Goal: Transaction & Acquisition: Subscribe to service/newsletter

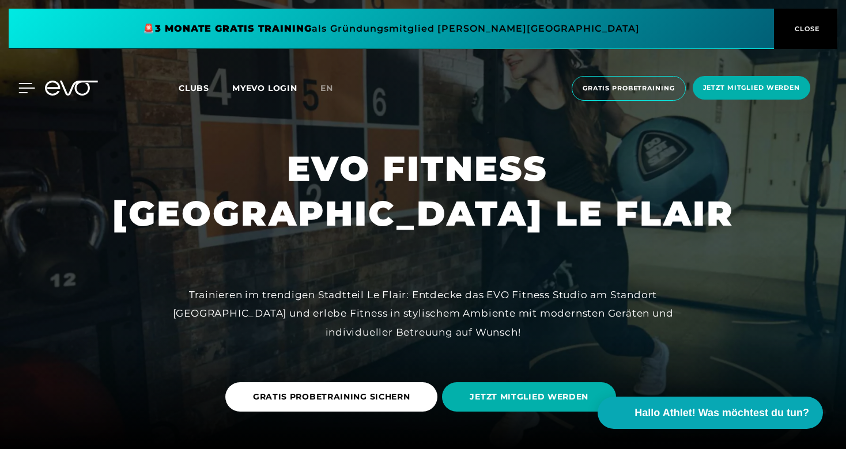
click at [29, 88] on icon at bounding box center [27, 88] width 16 height 9
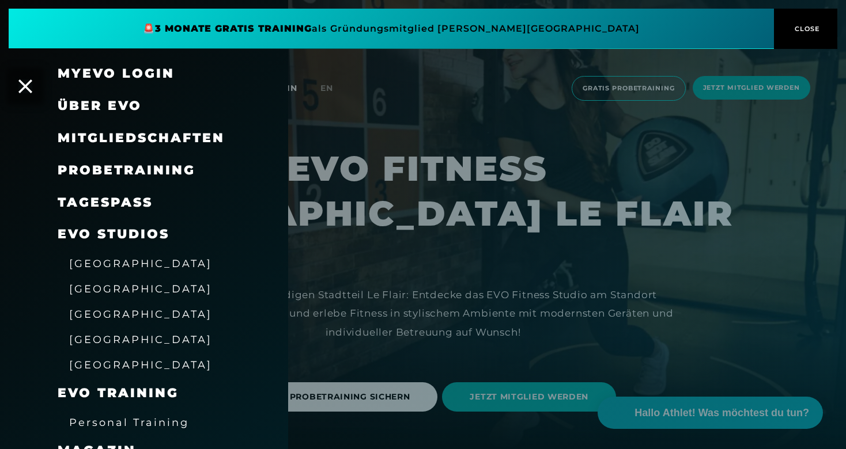
click at [96, 289] on span "[GEOGRAPHIC_DATA]" at bounding box center [140, 289] width 143 height 12
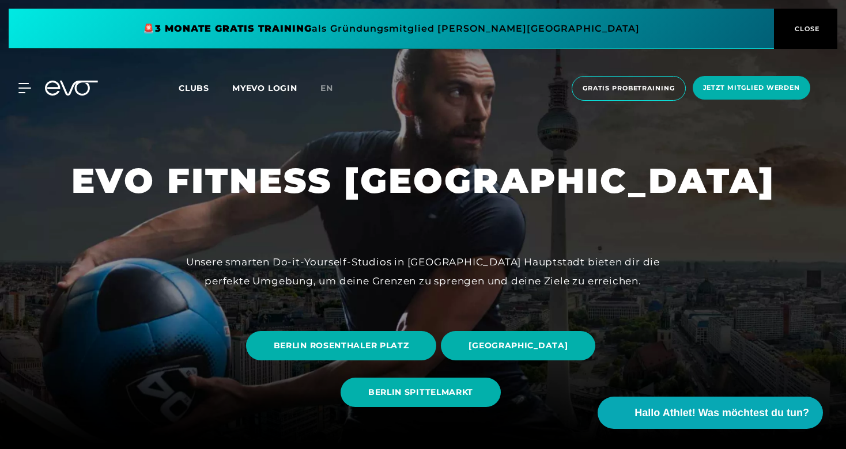
scroll to position [57, 0]
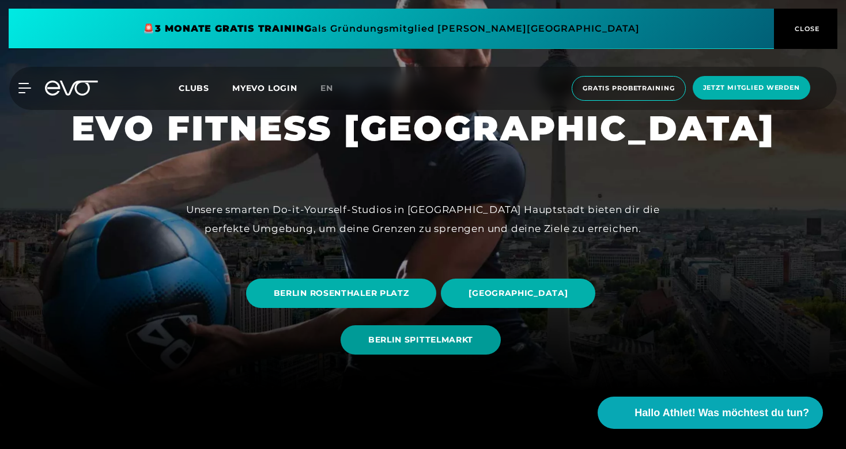
click at [414, 342] on span "BERLIN SPITTELMARKT" at bounding box center [420, 340] width 105 height 12
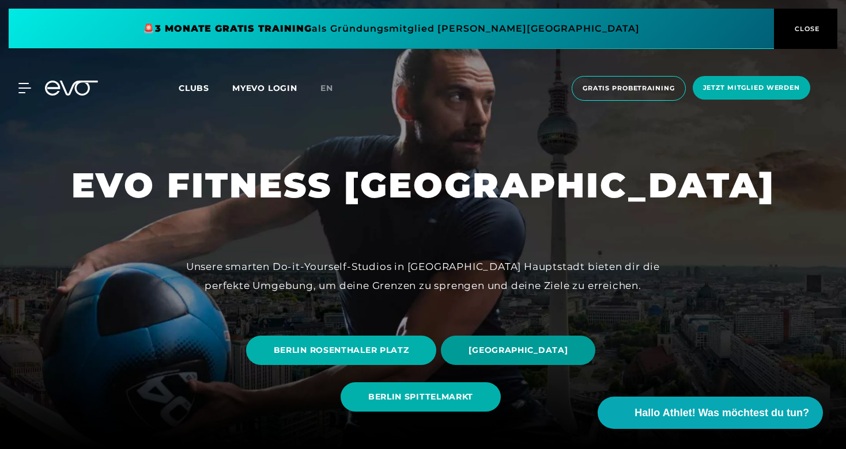
click at [502, 350] on span "[GEOGRAPHIC_DATA]" at bounding box center [517, 350] width 99 height 12
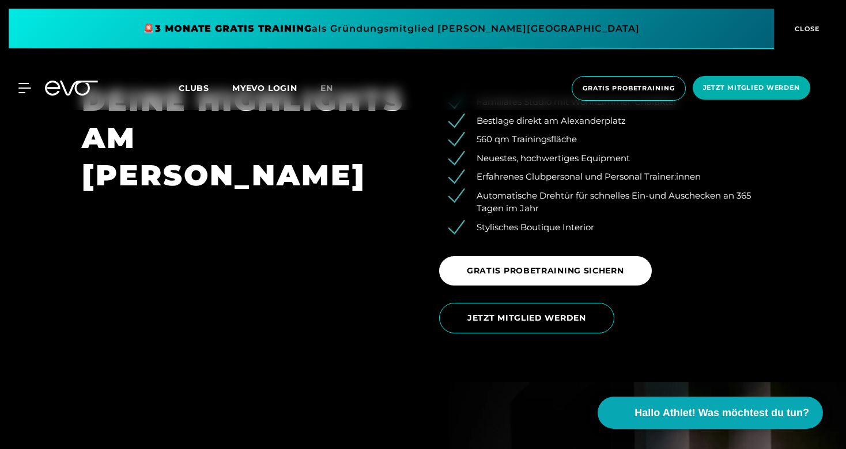
scroll to position [1828, 0]
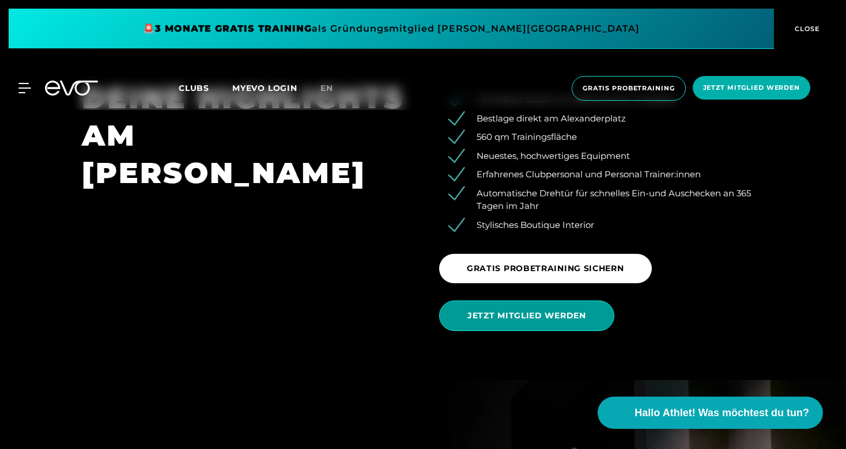
click at [512, 315] on span "JETZT MITGLIED WERDEN" at bounding box center [526, 316] width 119 height 12
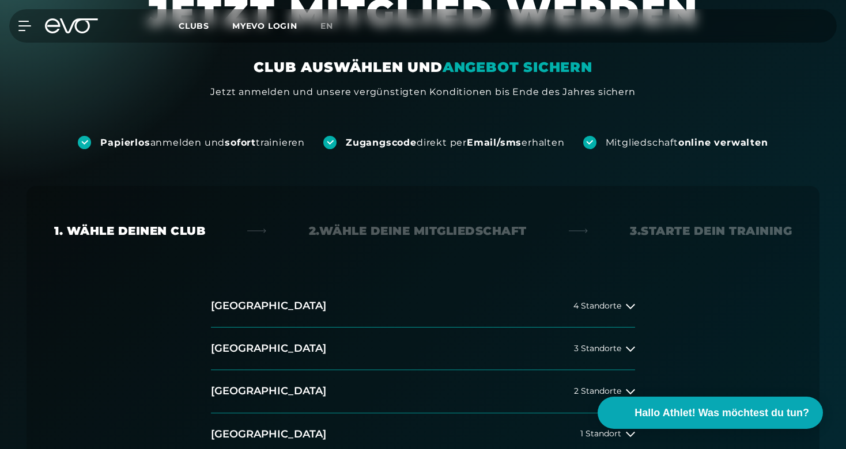
scroll to position [123, 0]
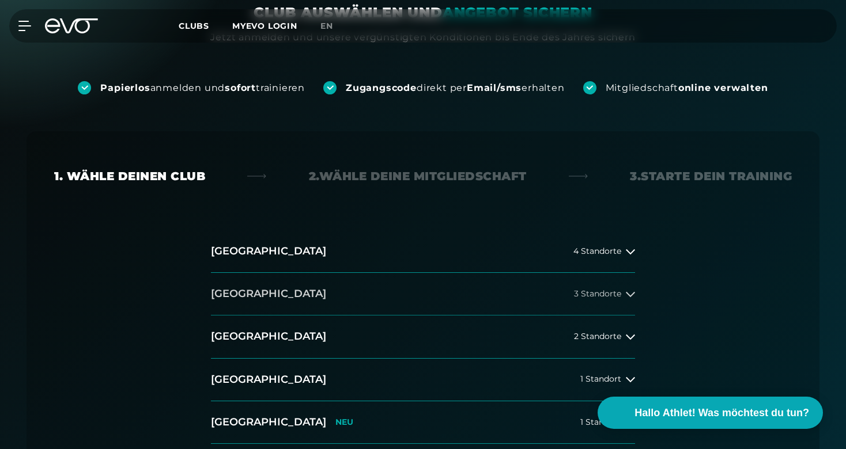
click at [381, 294] on button "[GEOGRAPHIC_DATA] 3 Standorte" at bounding box center [423, 294] width 424 height 43
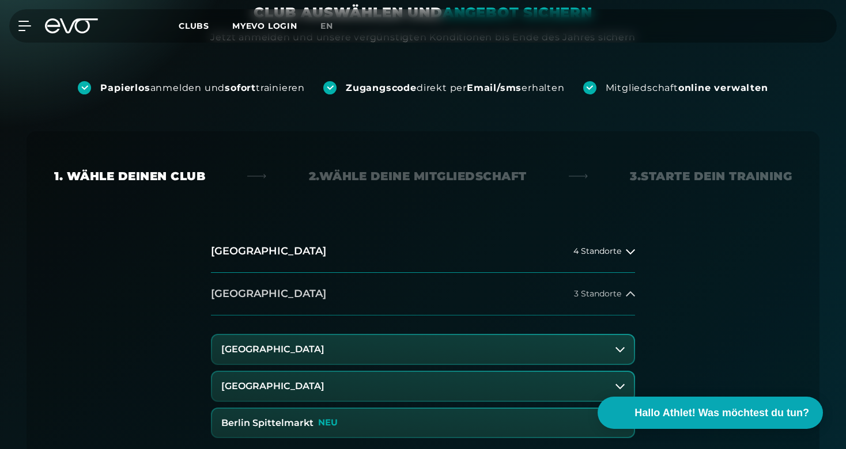
scroll to position [207, 0]
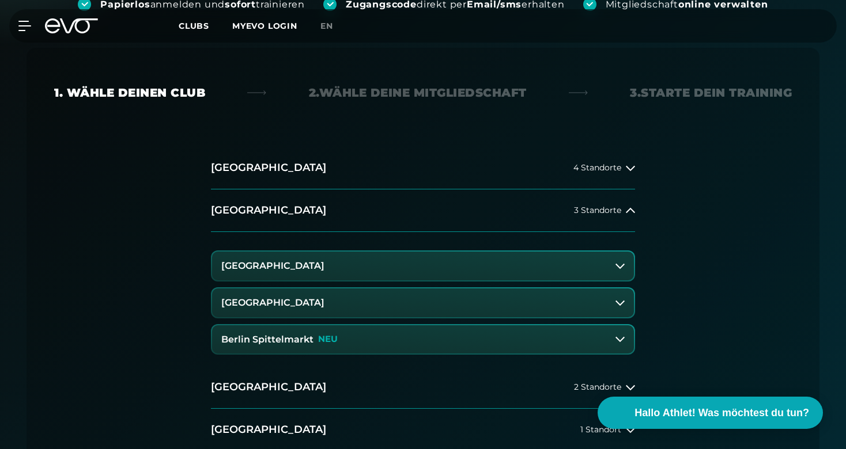
click at [336, 263] on button "[GEOGRAPHIC_DATA]" at bounding box center [423, 266] width 422 height 29
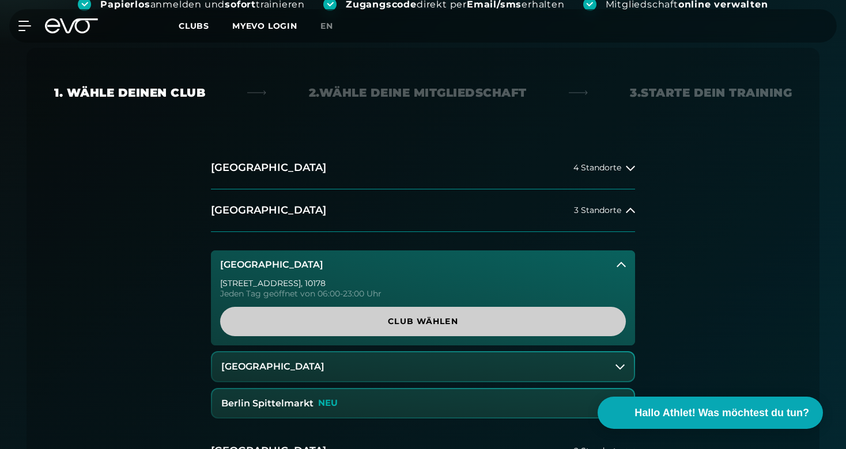
click at [407, 323] on span "Club wählen" at bounding box center [423, 322] width 350 height 12
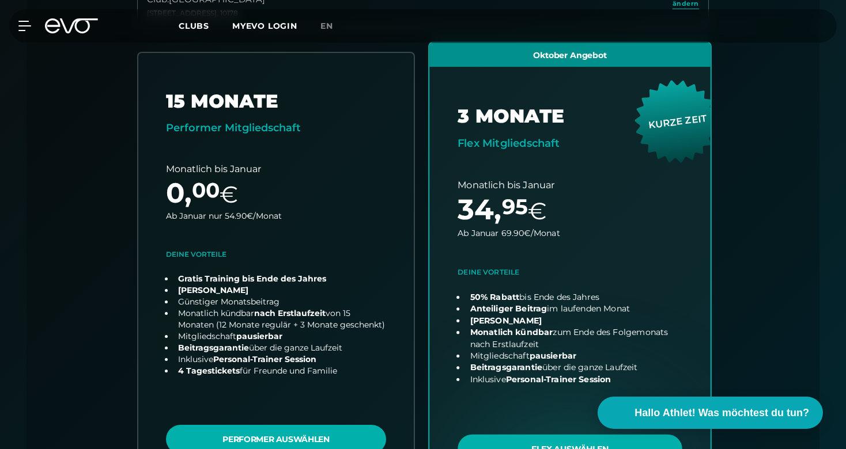
scroll to position [373, 0]
